Goal: Use online tool/utility: Utilize a website feature to perform a specific function

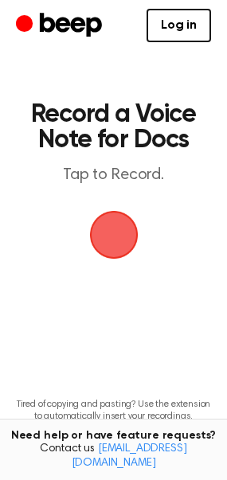
click at [110, 237] on span "button" at bounding box center [114, 235] width 45 height 45
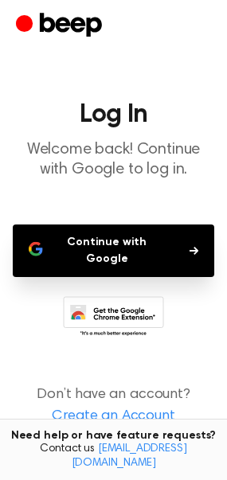
click at [110, 237] on button "Continue with Google" at bounding box center [114, 251] width 202 height 53
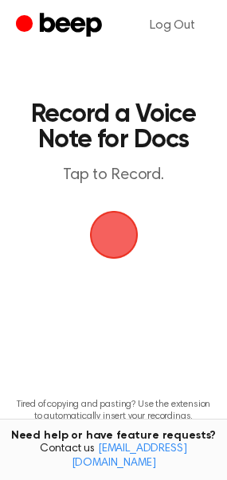
click at [106, 241] on span "button" at bounding box center [113, 234] width 57 height 57
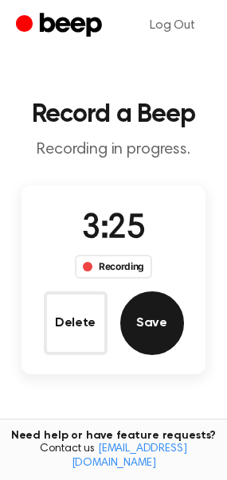
click at [144, 315] on button "Save" at bounding box center [152, 324] width 64 height 64
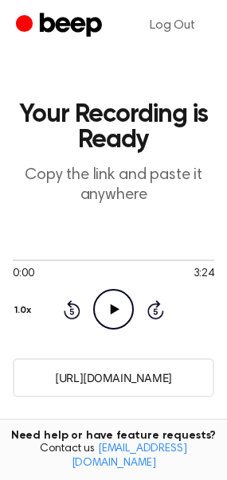
click at [112, 303] on icon "Play Audio" at bounding box center [113, 309] width 41 height 41
click at [116, 313] on icon at bounding box center [113, 309] width 7 height 10
